Goal: Task Accomplishment & Management: Complete application form

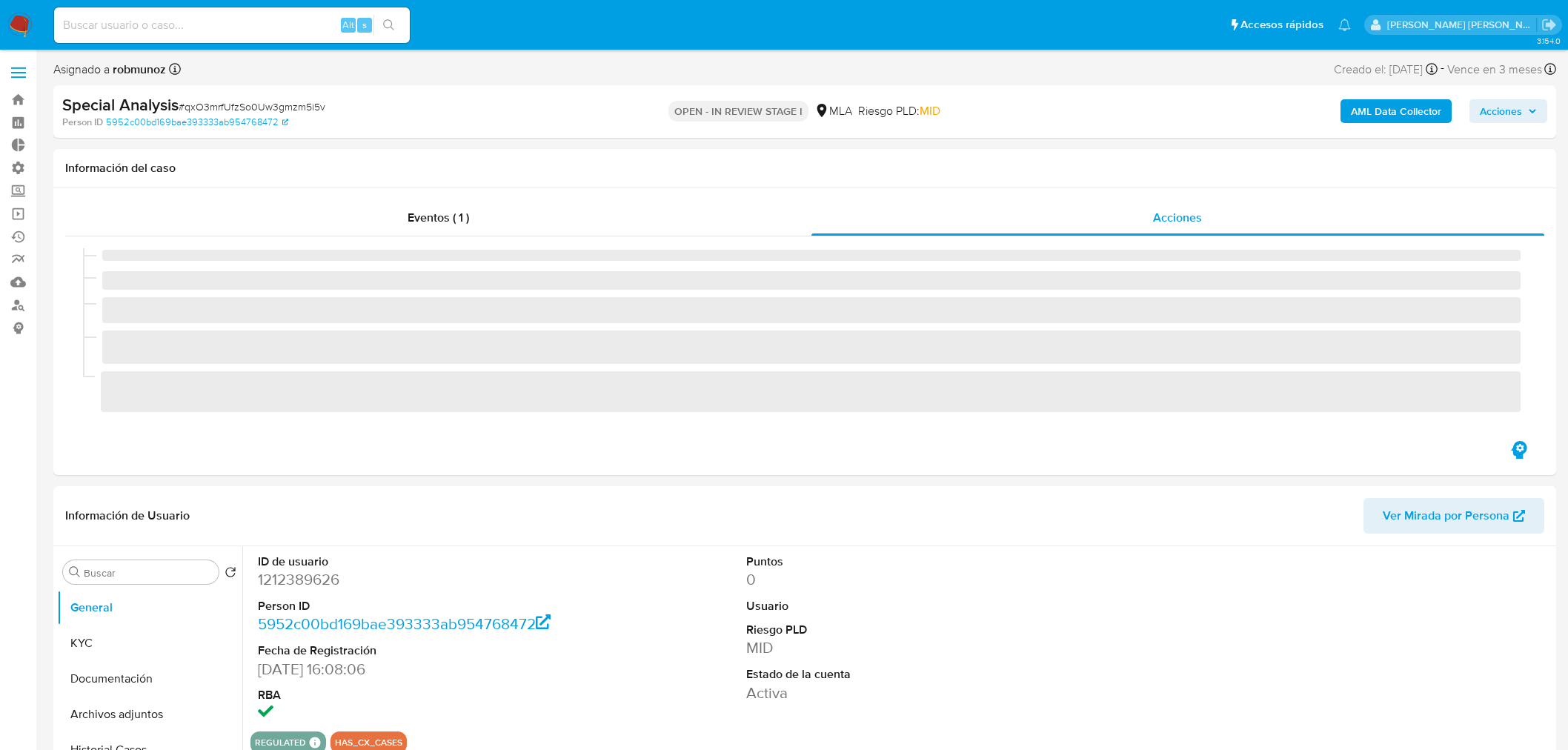
select select "10"
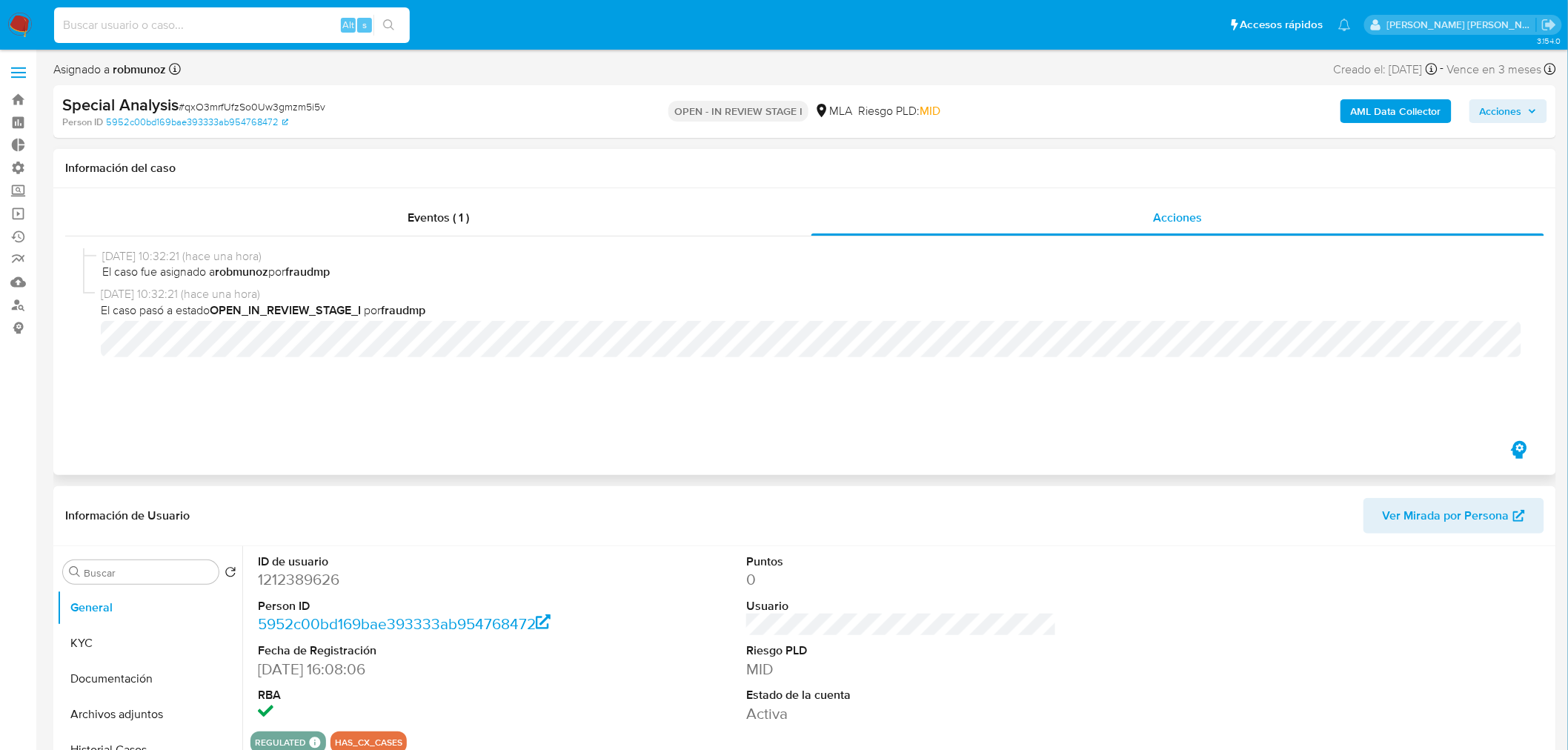
click at [269, 28] on input at bounding box center [232, 25] width 356 height 19
paste input "In1UH21CYoXstcdxrA8iNflq"
type input "In1UH21CYoXstcdxrA8iNflq"
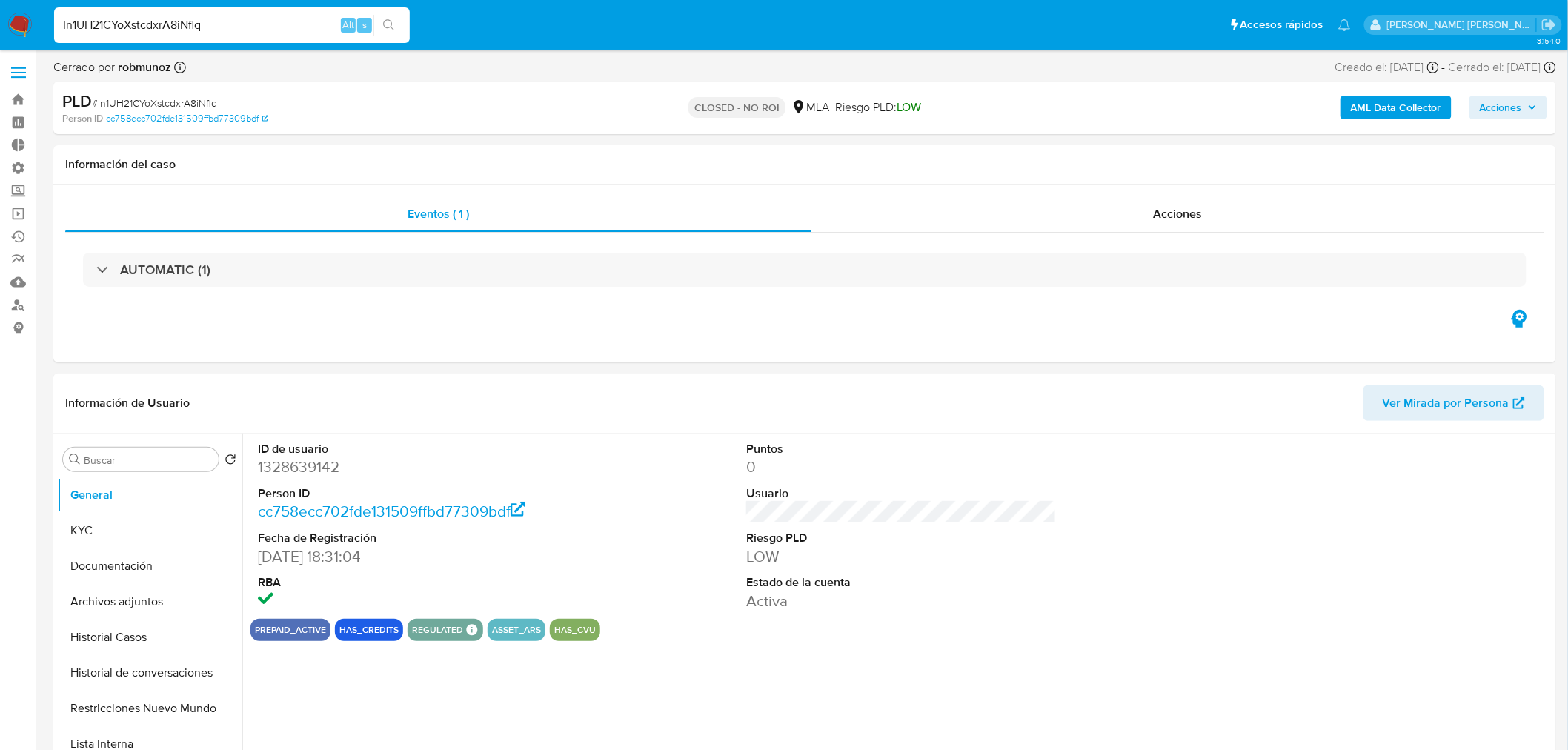
select select "10"
click at [111, 601] on button "Archivos adjuntos" at bounding box center [144, 602] width 173 height 35
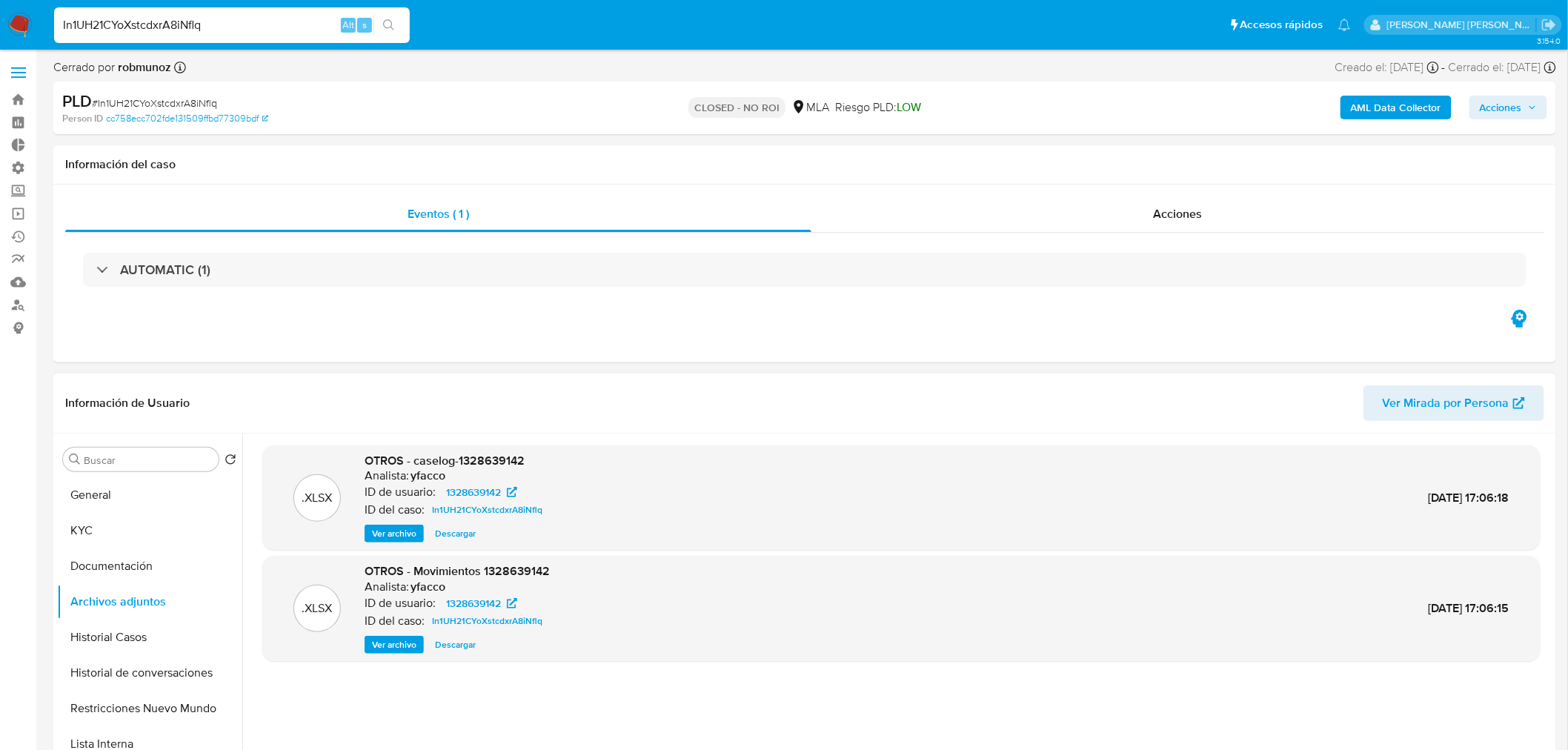
click at [403, 532] on span "Ver archivo" at bounding box center [395, 533] width 44 height 15
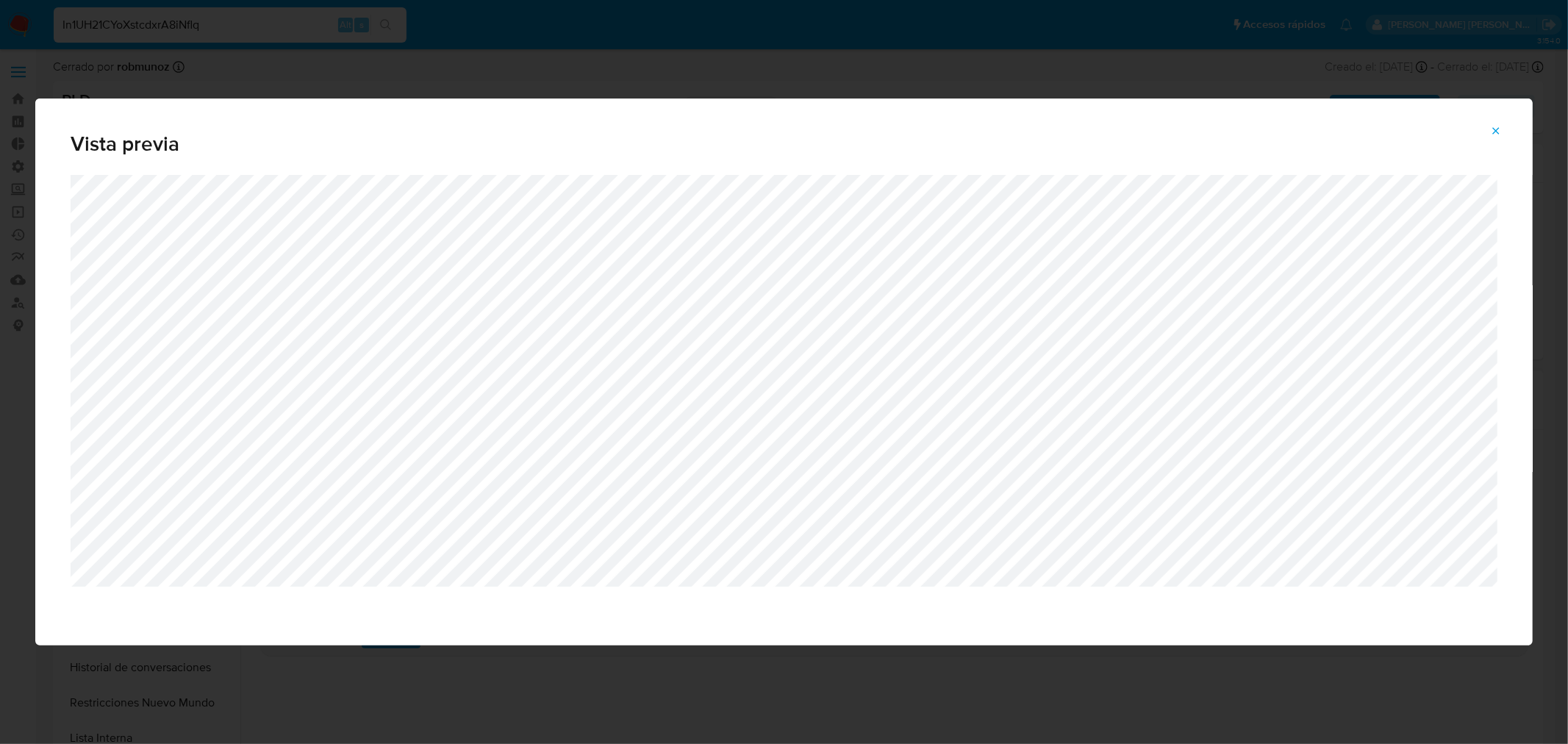
drag, startPoint x: 1497, startPoint y: 128, endPoint x: 1488, endPoint y: 141, distance: 15.8
click at [1496, 129] on icon "Attachment preview" at bounding box center [1495, 130] width 12 height 12
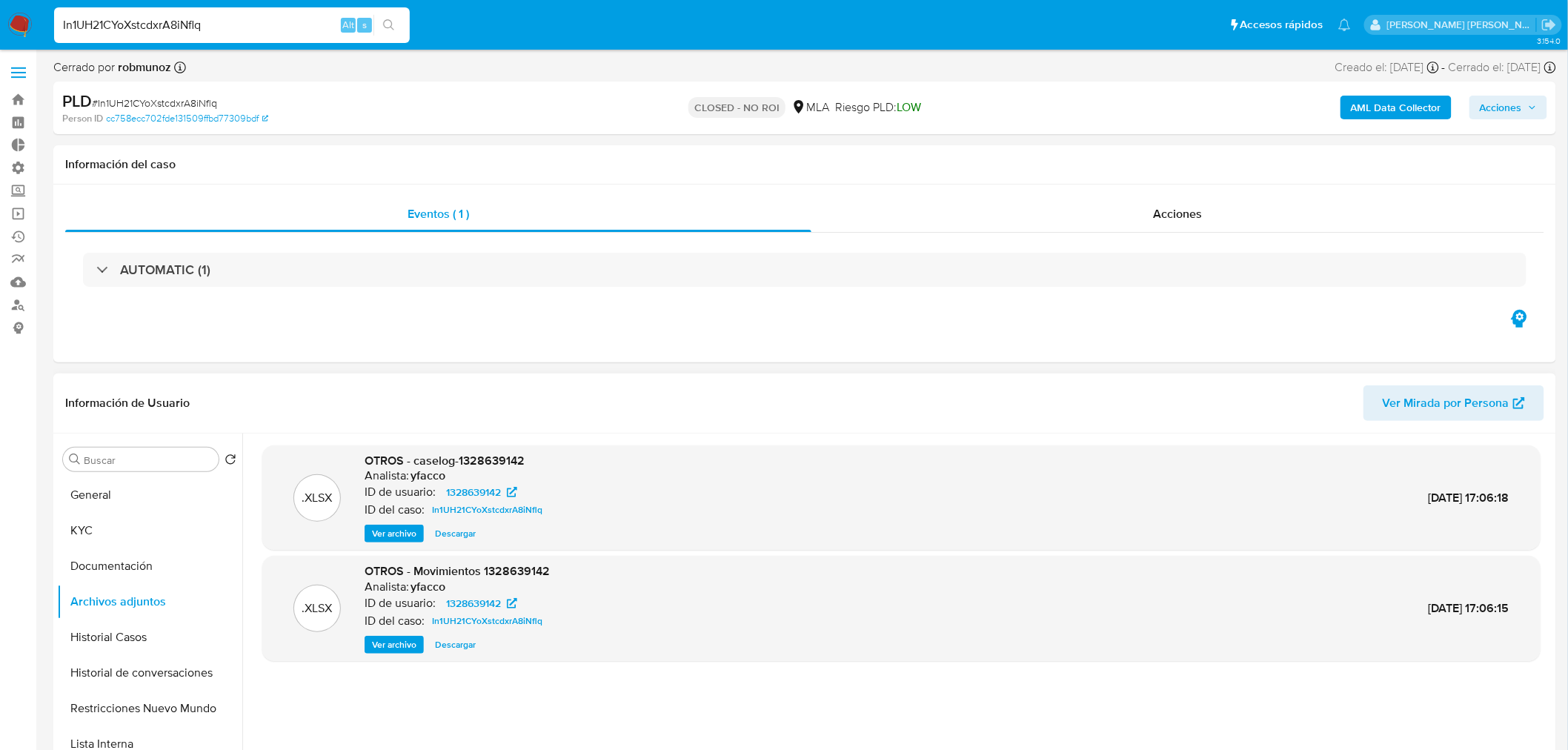
click at [410, 641] on span "Ver archivo" at bounding box center [395, 644] width 44 height 15
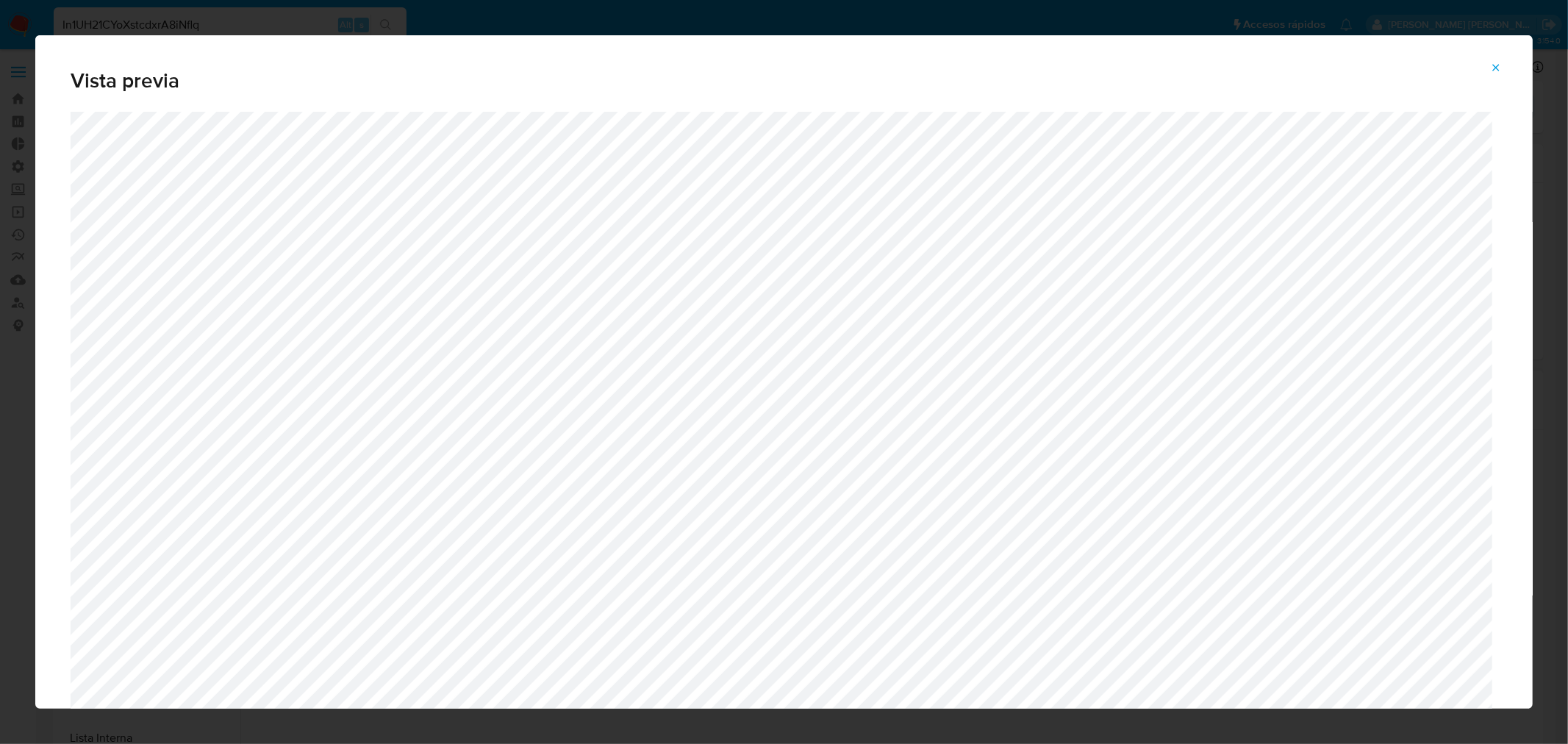
click at [1503, 64] on button "Attachment preview" at bounding box center [1495, 68] width 32 height 24
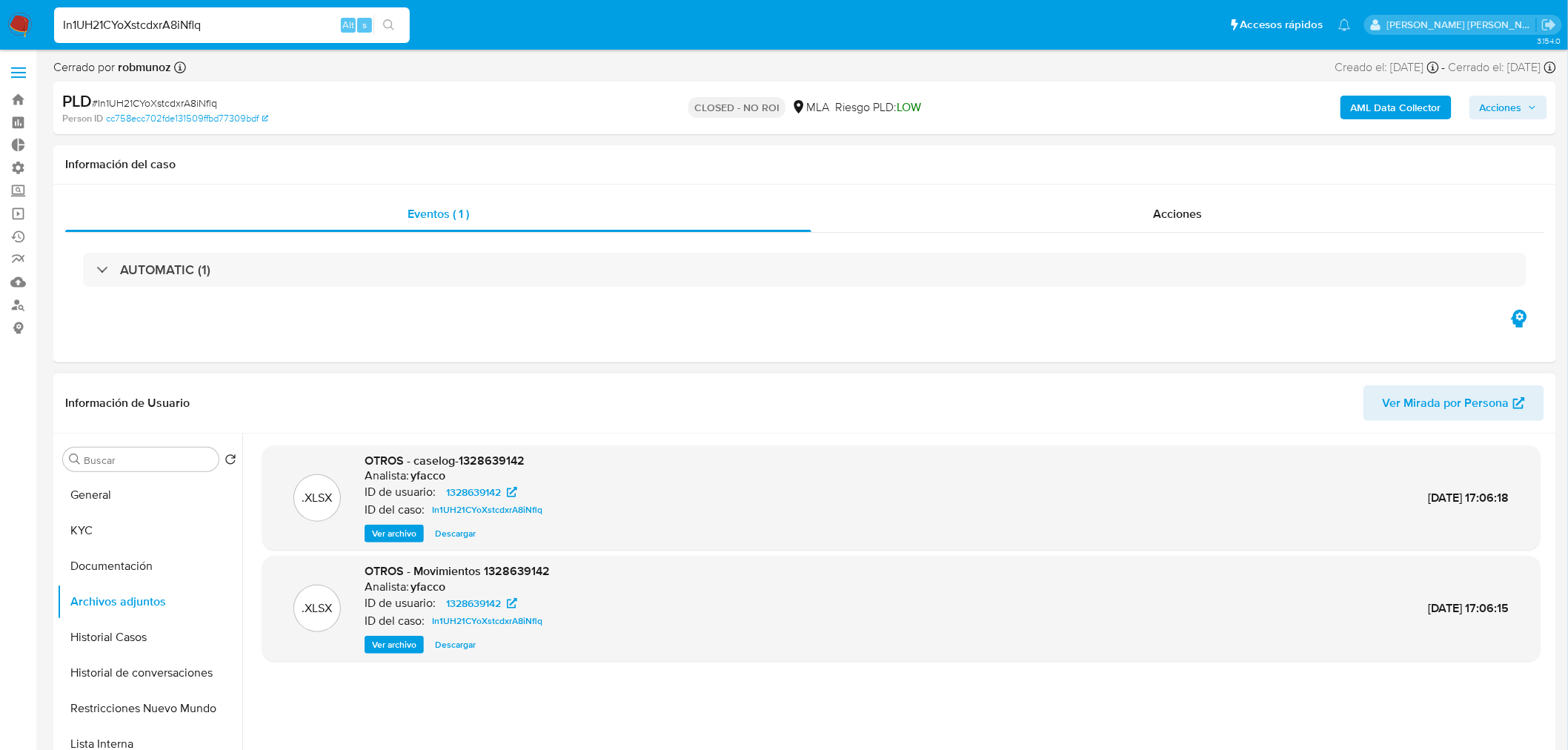
click at [469, 644] on span "Descargar" at bounding box center [456, 644] width 41 height 15
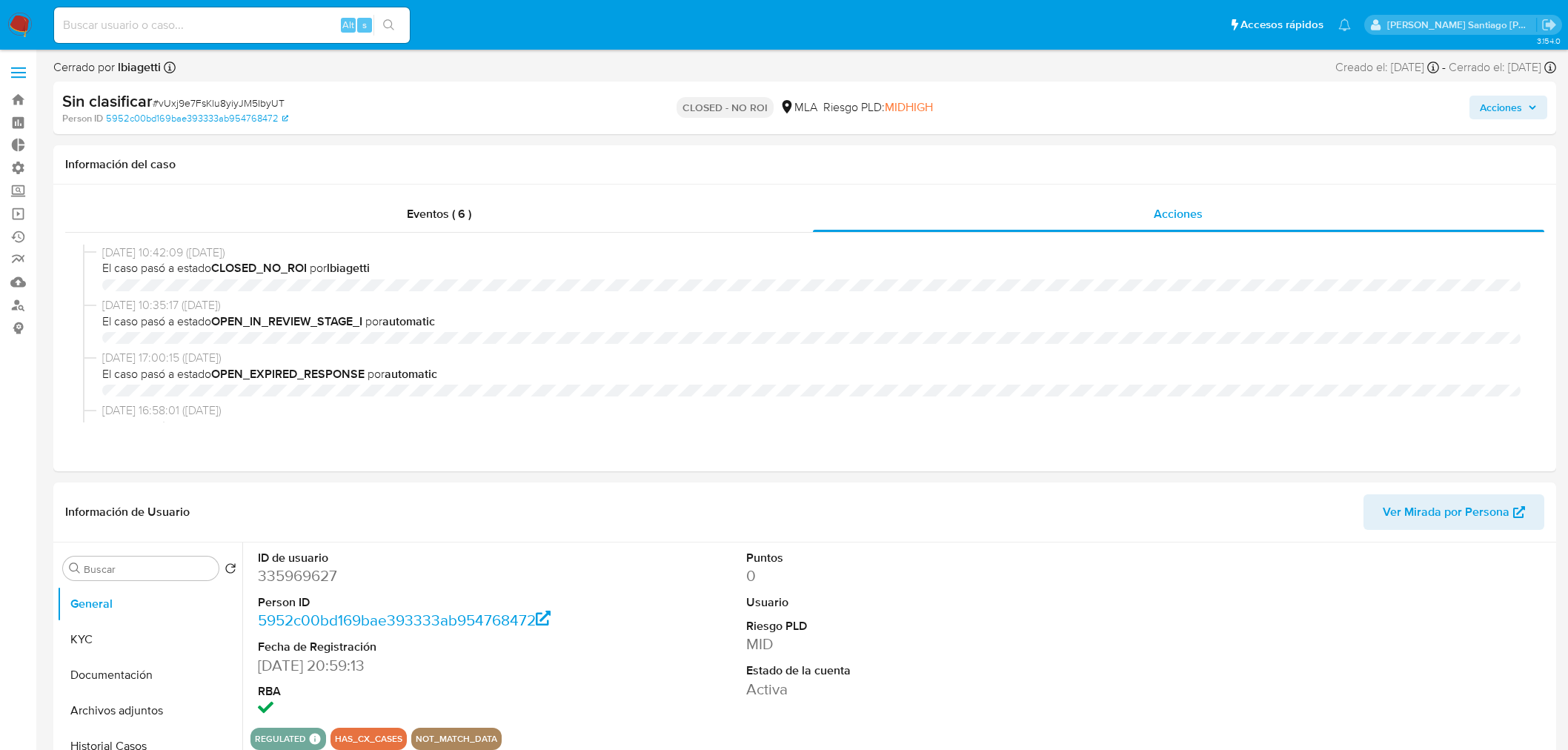
select select "10"
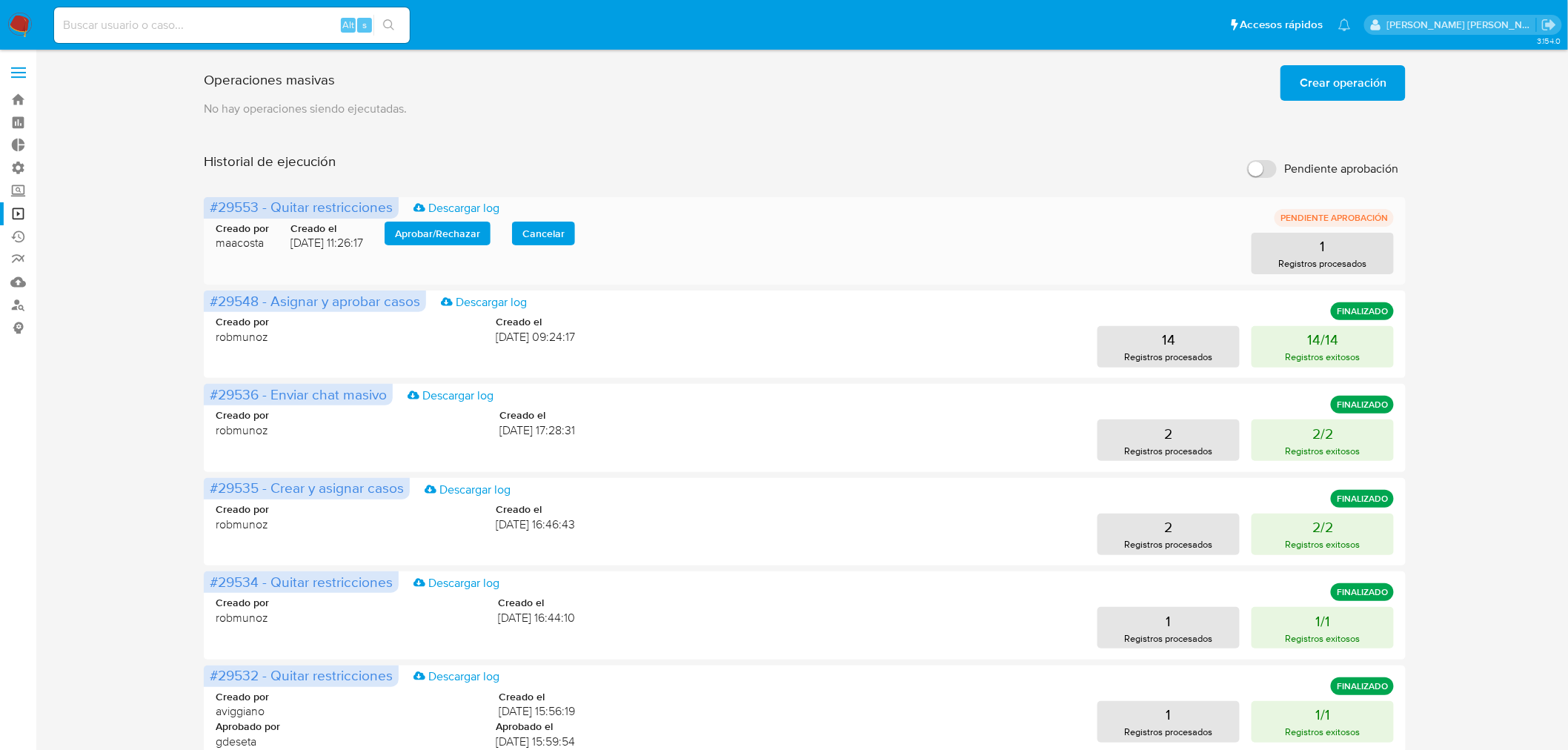
click at [471, 227] on span "Aprobar / Rechazar" at bounding box center [438, 233] width 85 height 20
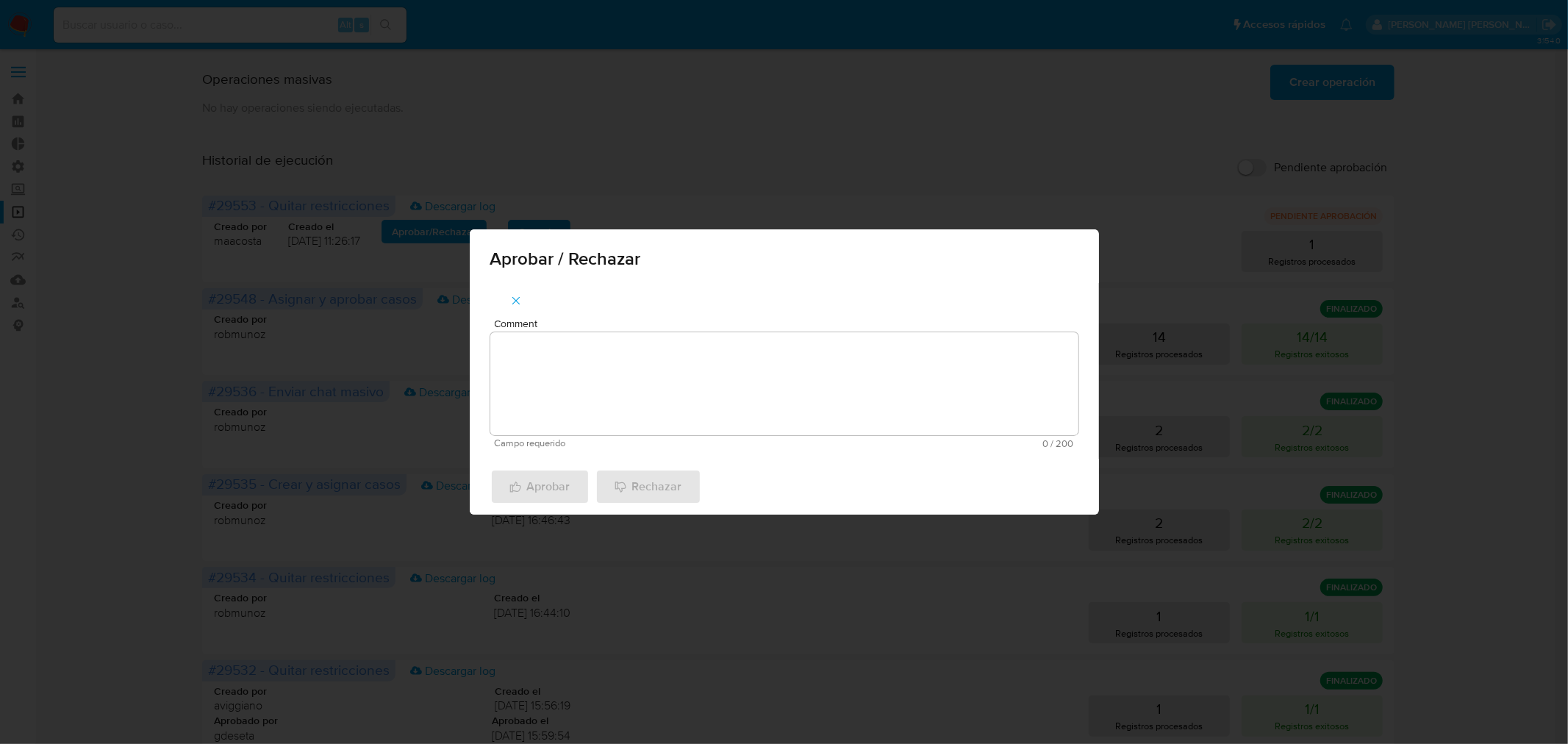
click at [558, 385] on textarea "Comment" at bounding box center [784, 384] width 588 height 103
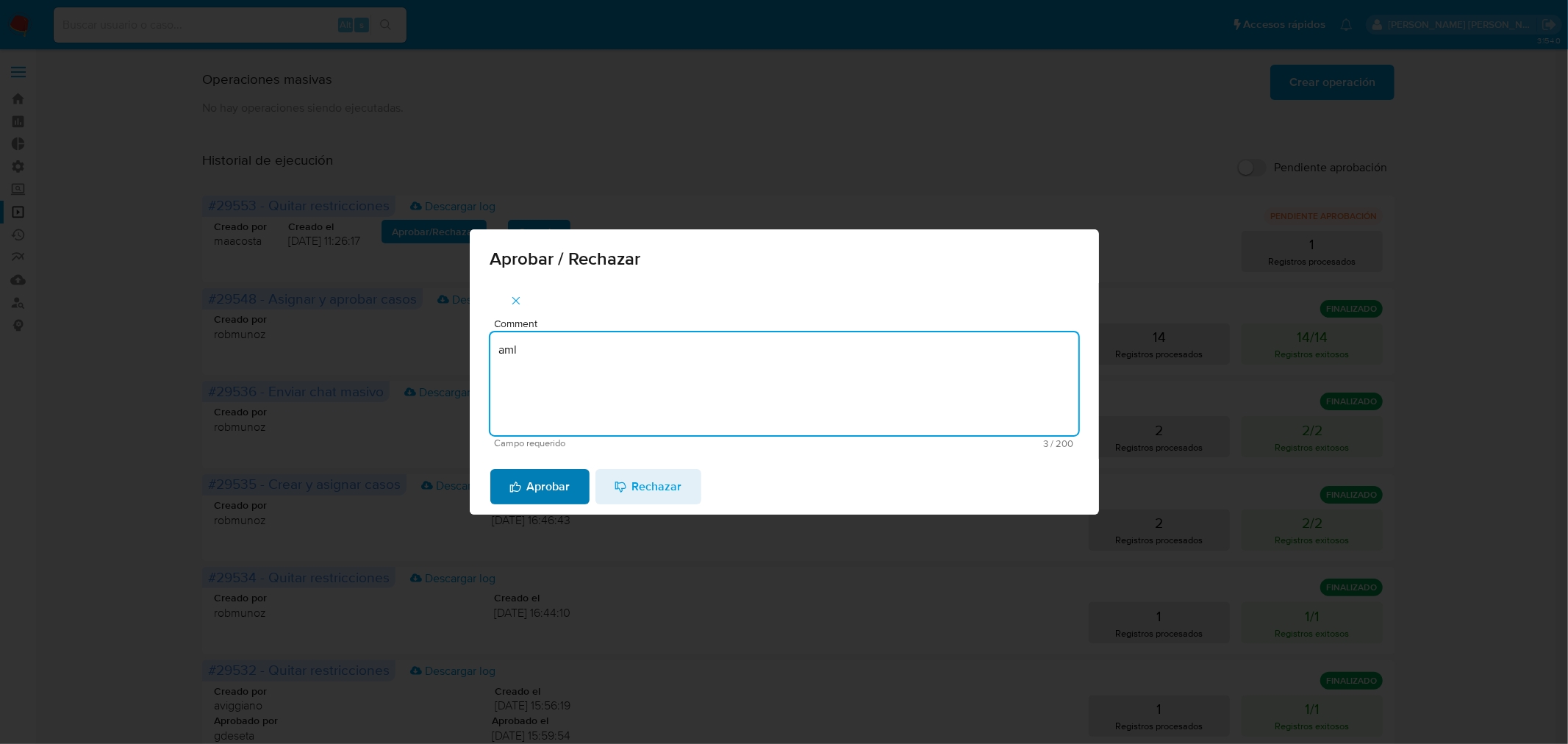
type textarea "aml"
drag, startPoint x: 563, startPoint y: 480, endPoint x: 580, endPoint y: 496, distance: 23.3
click at [563, 480] on span "Aprobar" at bounding box center [540, 486] width 61 height 32
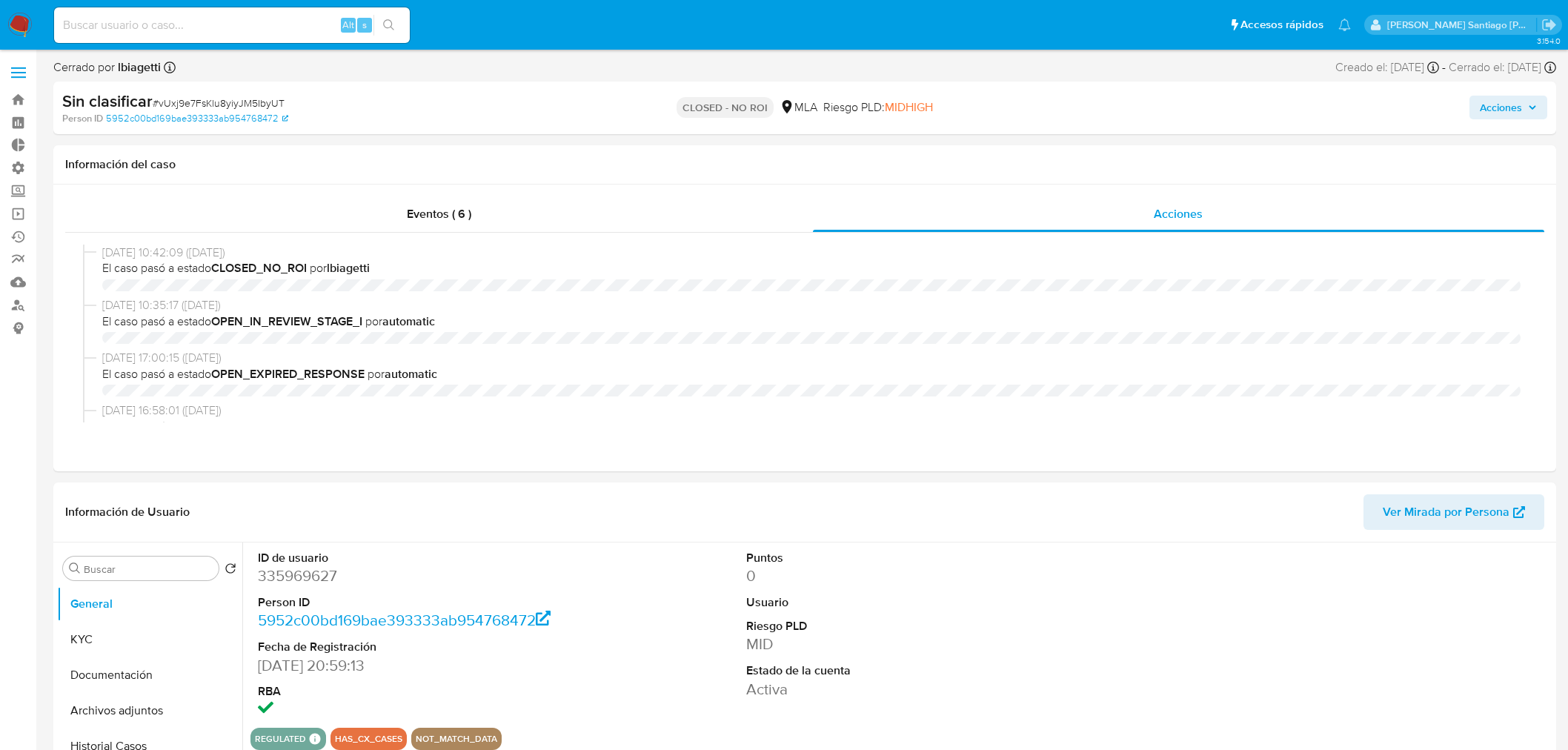
select select "10"
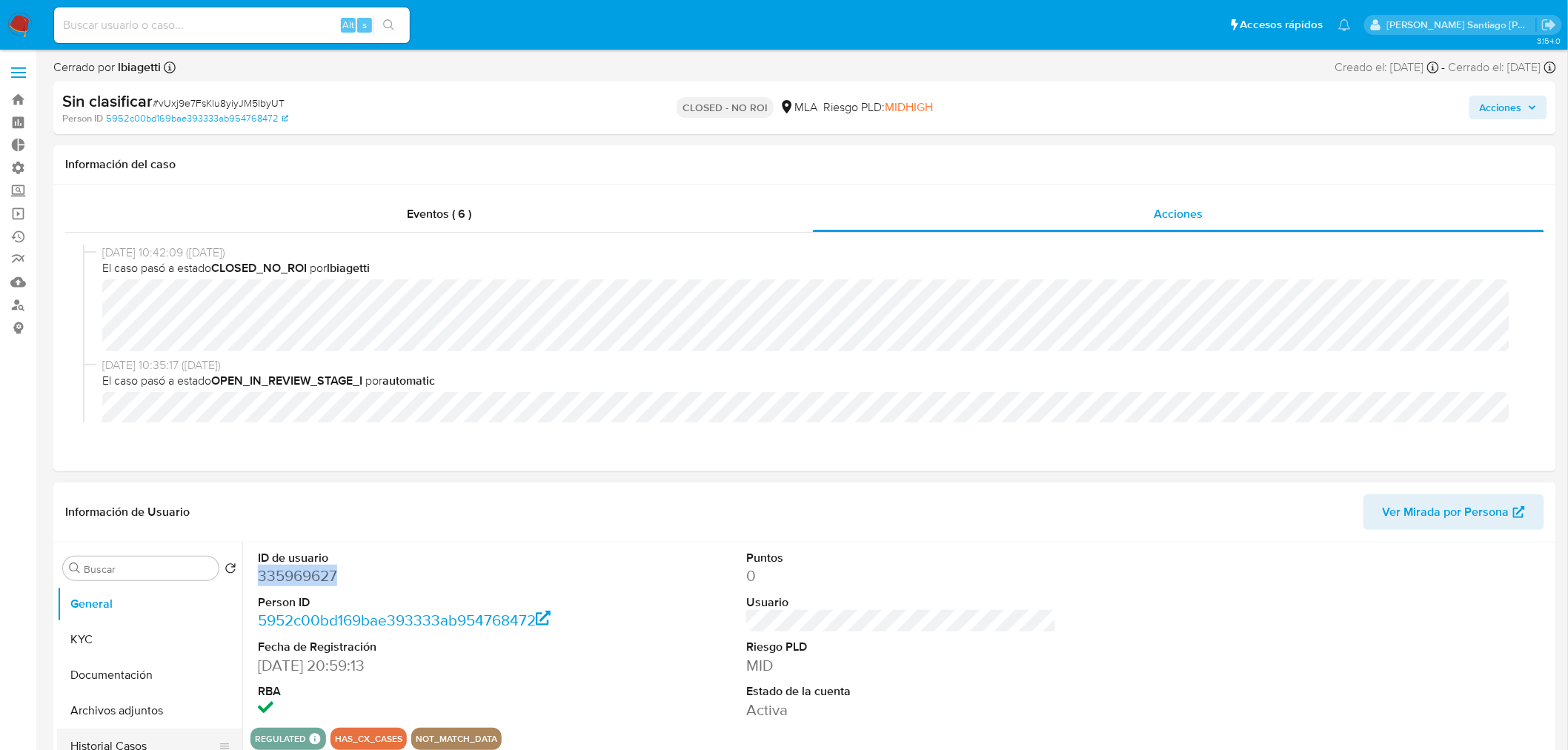
click at [135, 747] on button "Historial Casos" at bounding box center [144, 746] width 173 height 35
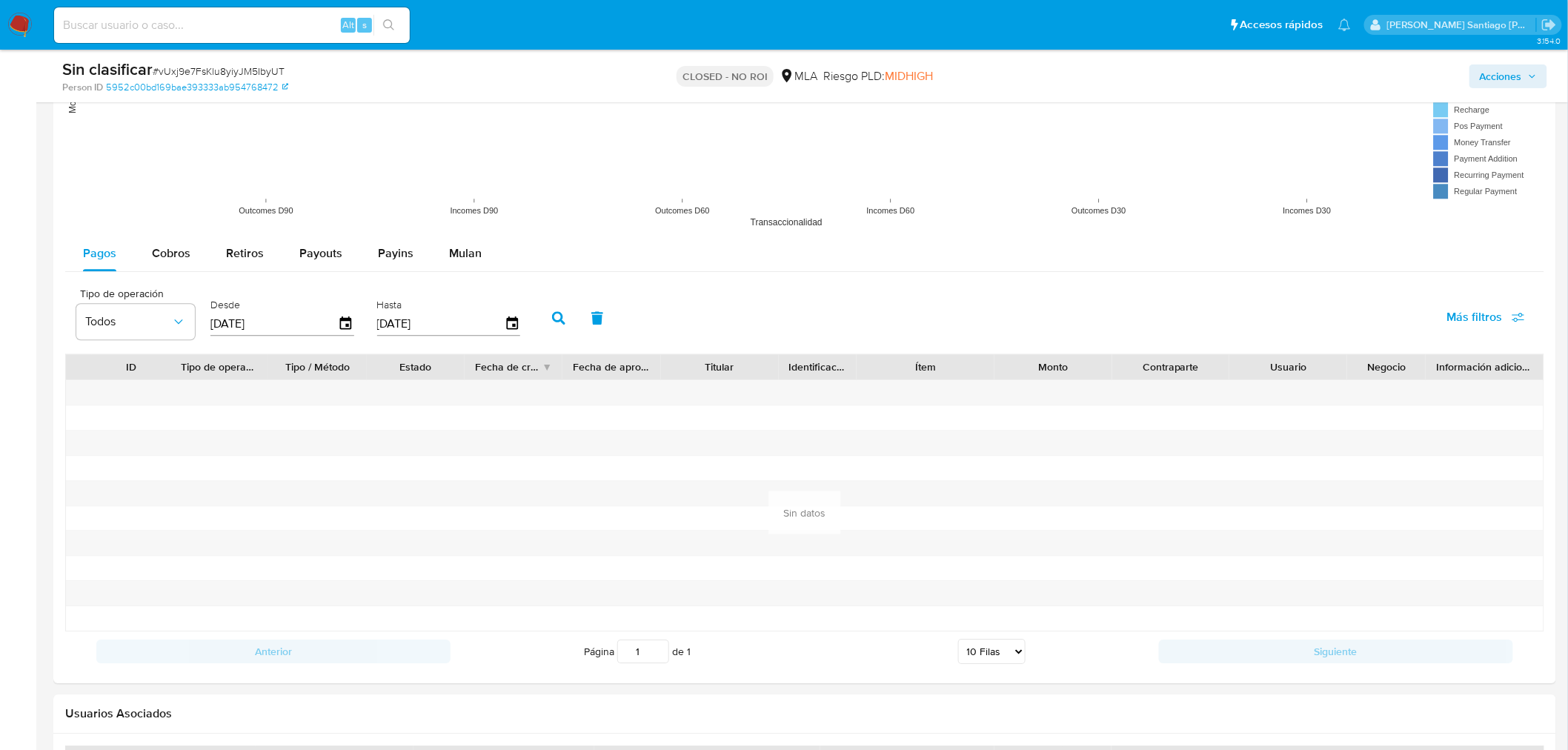
scroll to position [1646, 0]
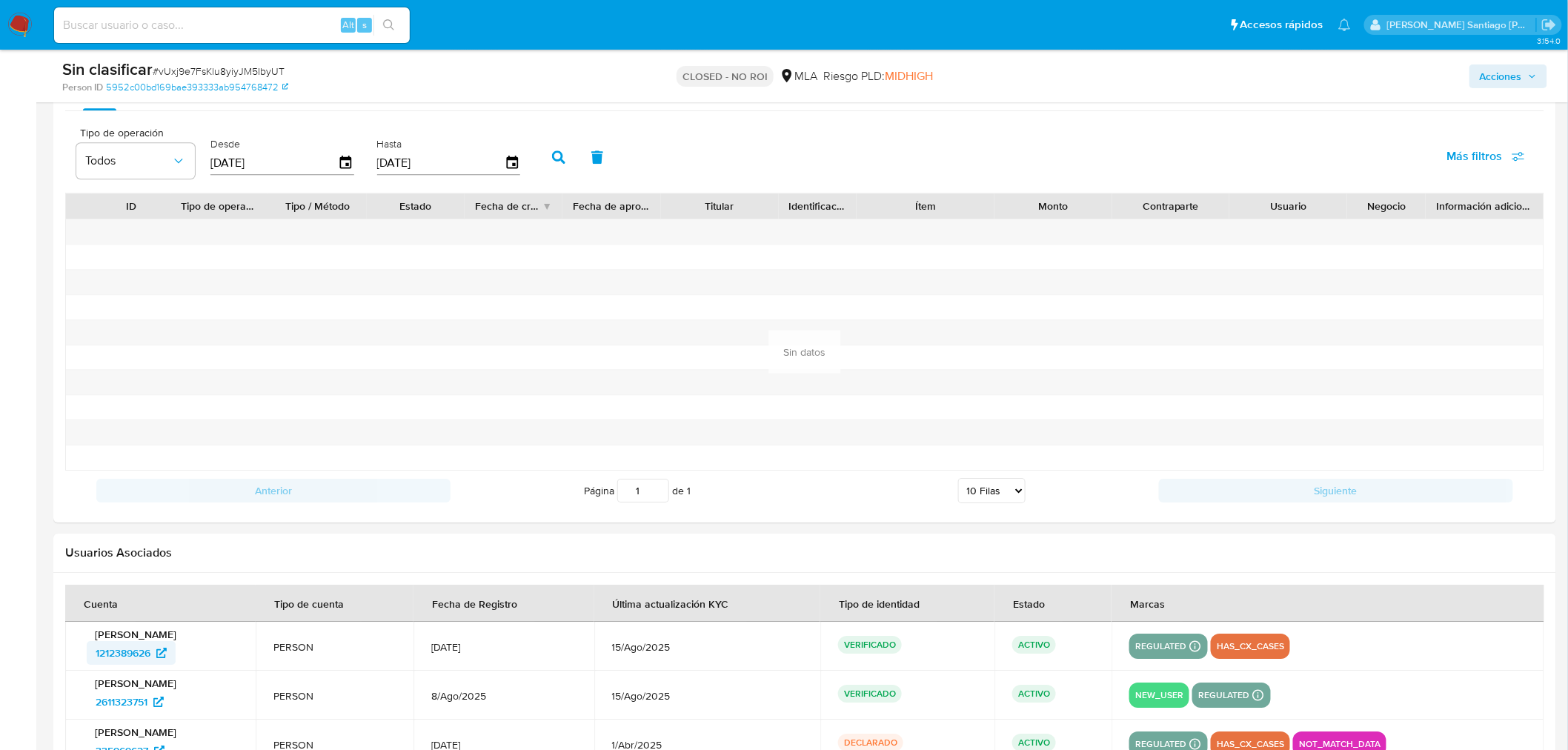
click at [120, 653] on span "1212389626" at bounding box center [122, 653] width 55 height 24
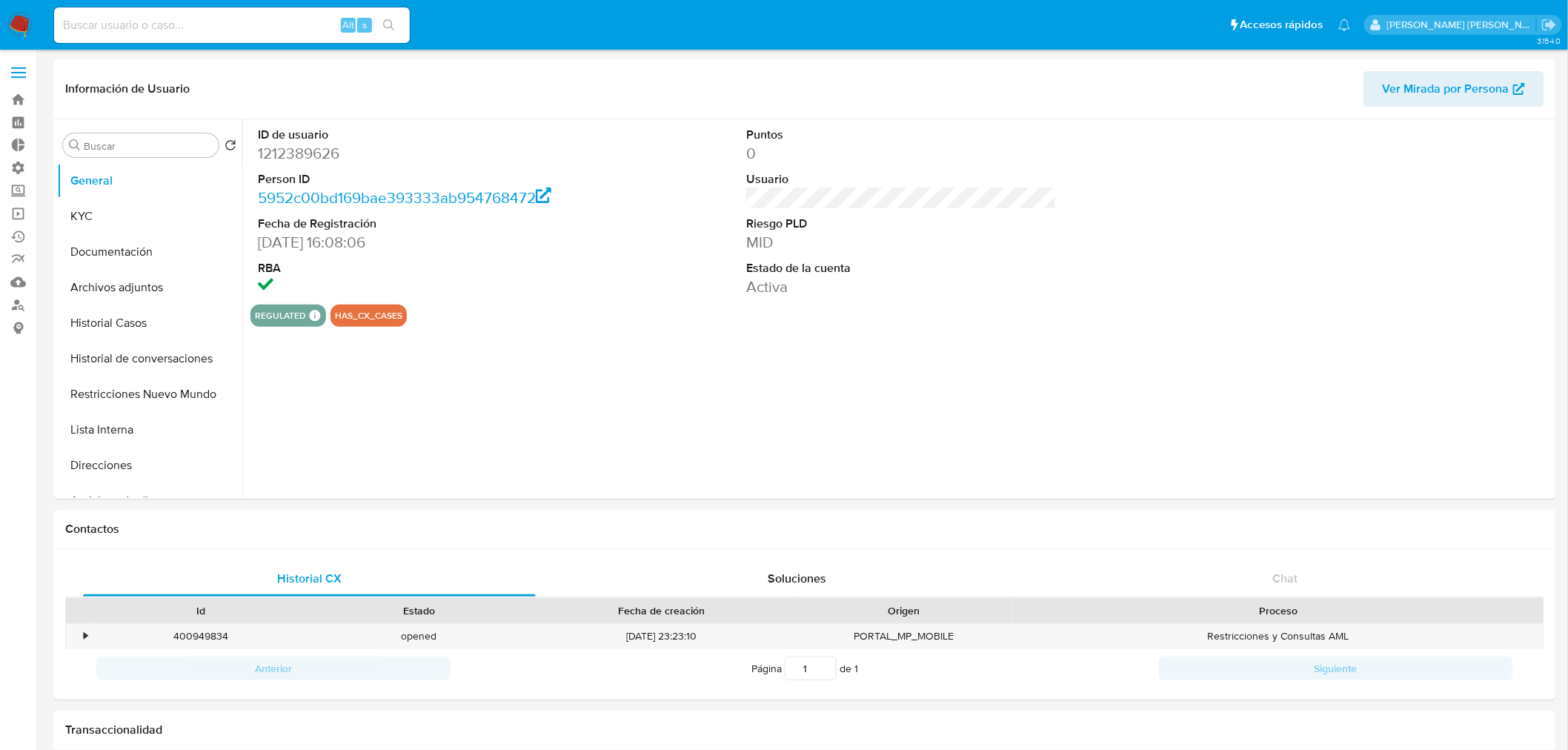
select select "10"
click at [128, 277] on button "Archivos adjuntos" at bounding box center [144, 287] width 173 height 35
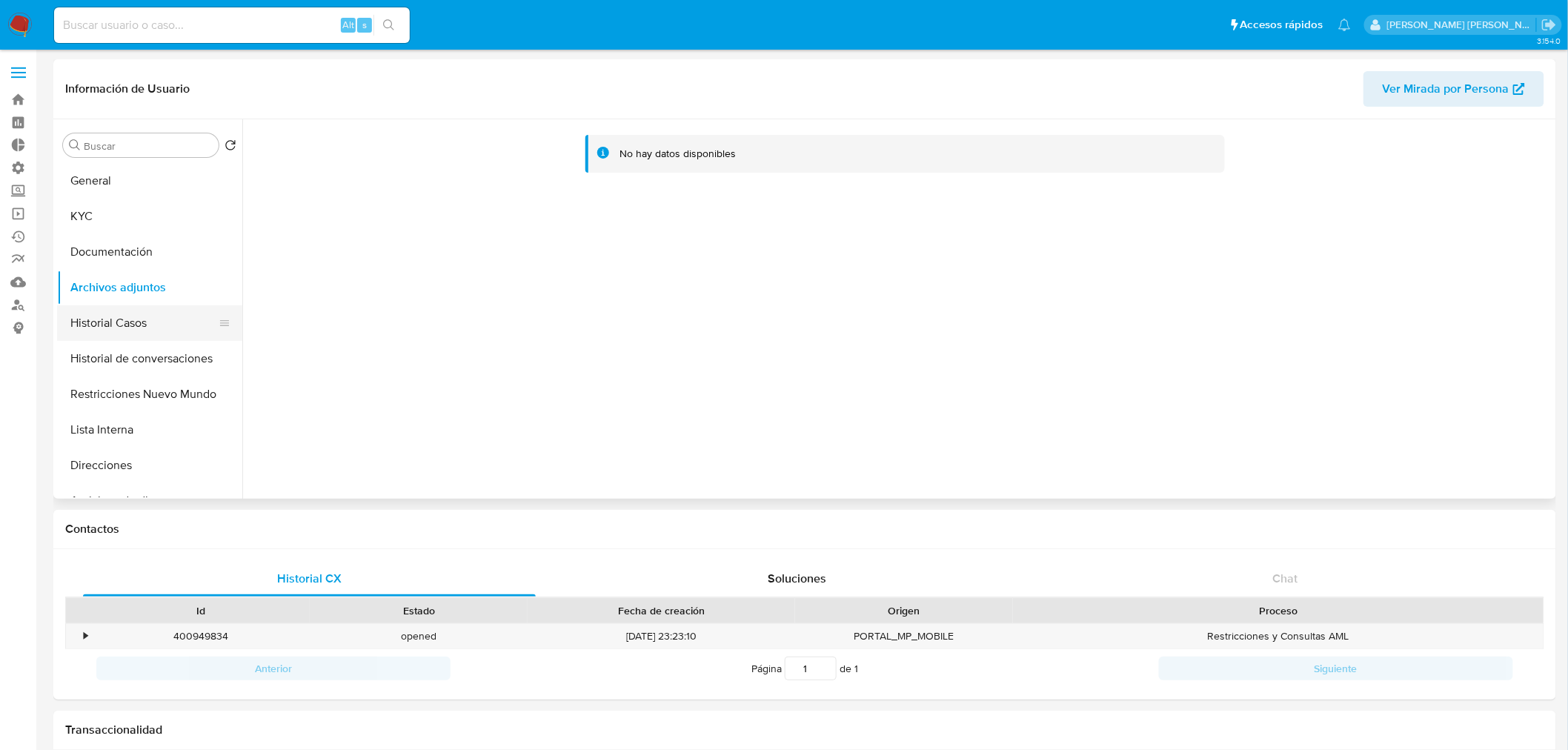
click at [97, 315] on button "Historial Casos" at bounding box center [144, 323] width 173 height 35
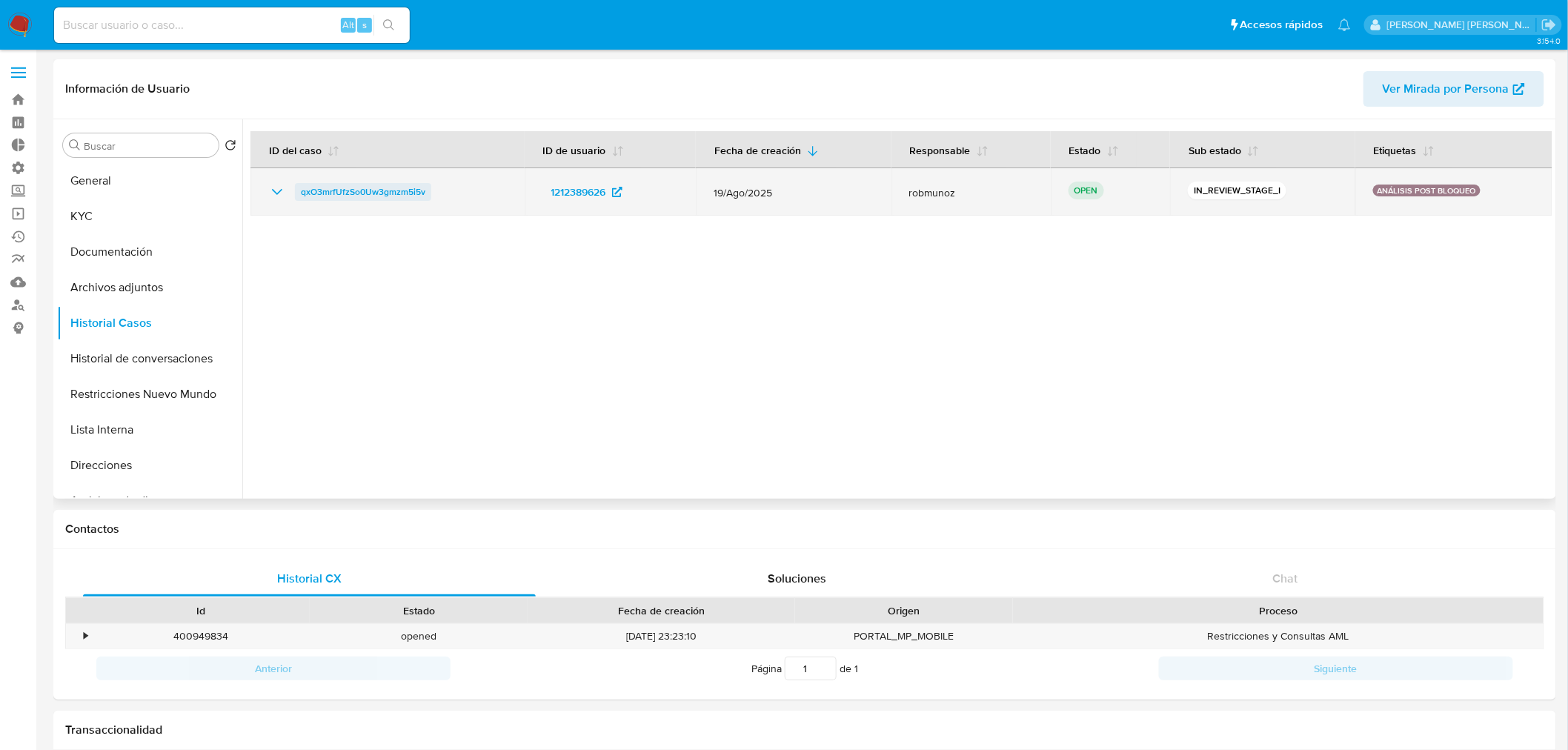
click at [395, 195] on span "qxO3mrfUfzSo0Uw3gmzm5i5v" at bounding box center [363, 192] width 124 height 18
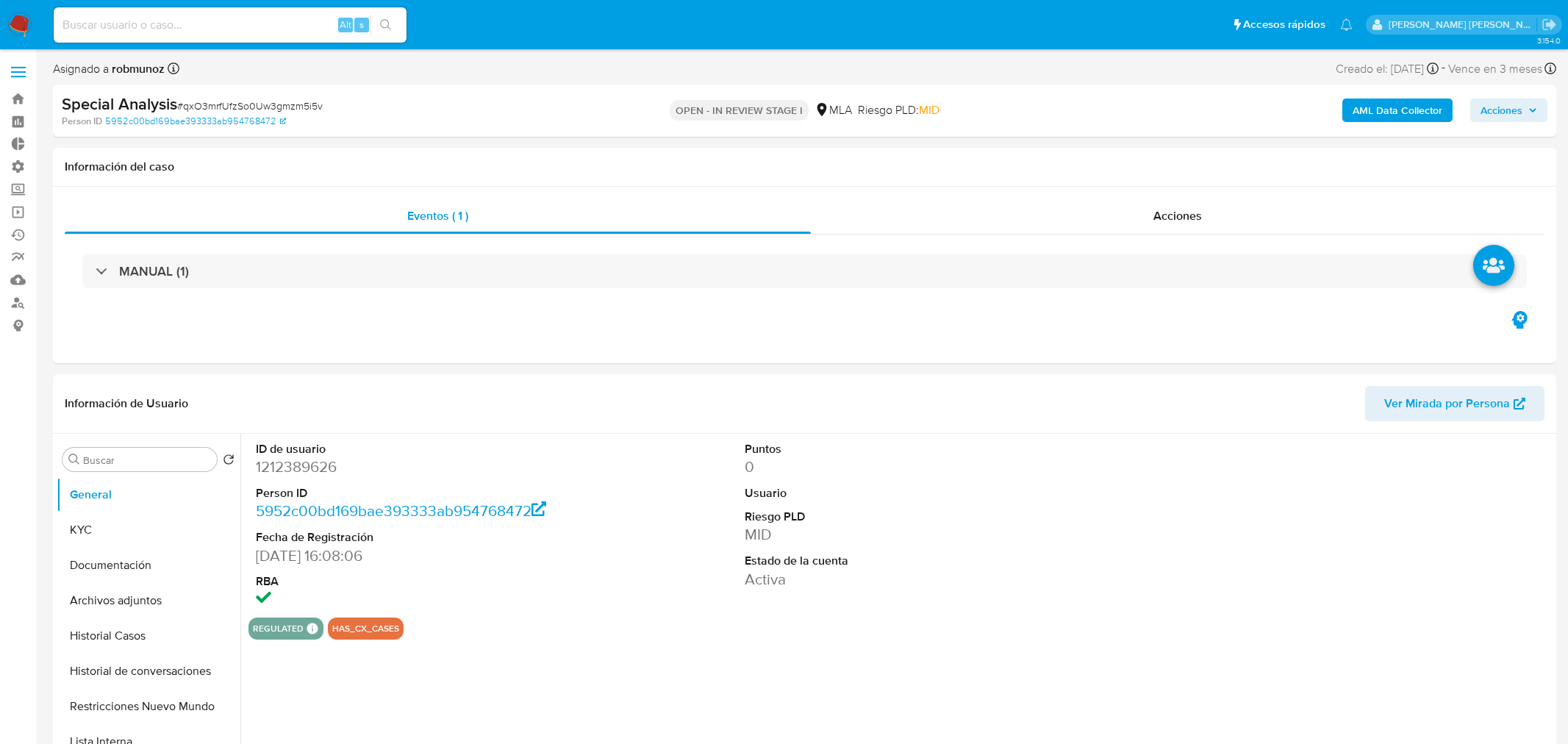
select select "10"
